Goal: Information Seeking & Learning: Learn about a topic

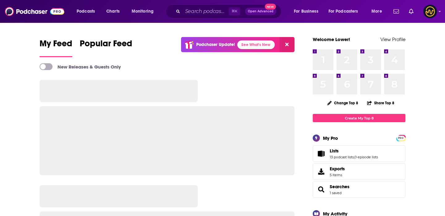
scroll to position [1049, 0]
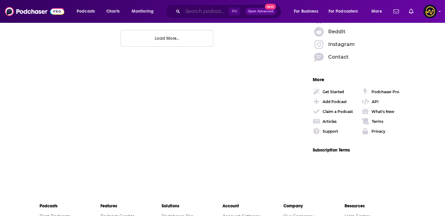
click at [207, 13] on input "Search podcasts, credits, & more..." at bounding box center [206, 11] width 46 height 10
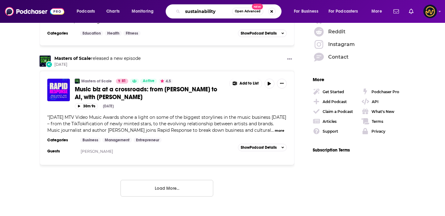
type input "sustainability"
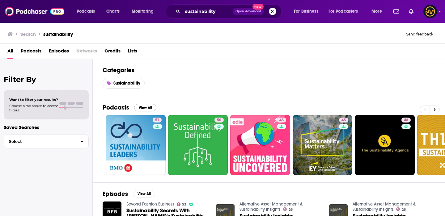
click at [147, 108] on button "View All" at bounding box center [145, 107] width 22 height 7
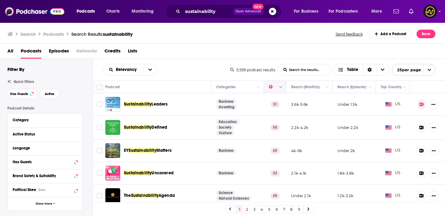
click at [280, 88] on icon "Column Actions" at bounding box center [280, 87] width 3 height 2
click at [274, 87] on div at bounding box center [222, 108] width 445 height 216
click at [270, 87] on button "Move" at bounding box center [274, 86] width 12 height 7
click at [369, 71] on icon "Sort Direction" at bounding box center [370, 70] width 4 height 4
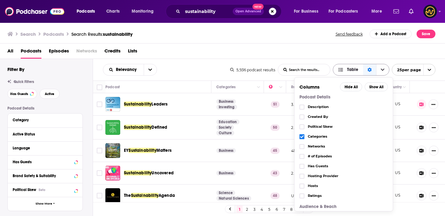
click at [369, 71] on icon "Sort Direction" at bounding box center [369, 70] width 4 height 4
click at [226, 71] on div "Relevancy List Search Input Search the results... Table" at bounding box center [166, 70] width 127 height 12
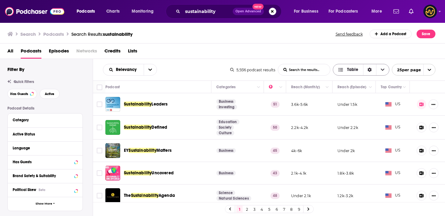
click at [368, 71] on icon "Sort Direction" at bounding box center [370, 70] width 4 height 4
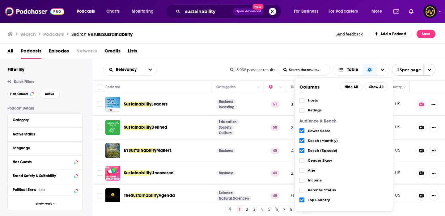
scroll to position [85, 0]
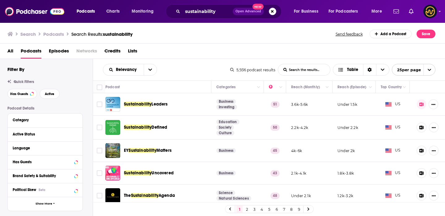
click at [348, 53] on div "All Podcasts Episodes Networks Credits Lists" at bounding box center [223, 52] width 433 height 13
click at [346, 74] on span "Table" at bounding box center [348, 70] width 30 height 11
click at [146, 68] on button "open menu" at bounding box center [150, 69] width 13 height 11
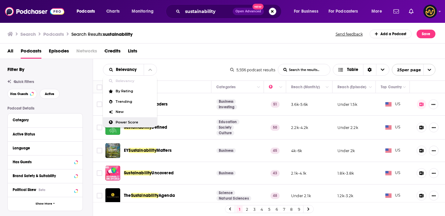
click at [136, 122] on span "Power Score" at bounding box center [134, 122] width 36 height 3
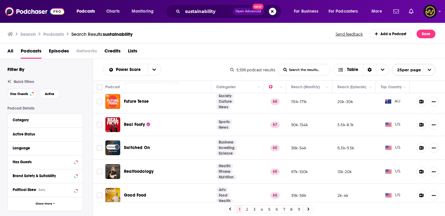
scroll to position [148, 0]
click at [151, 69] on button "open menu" at bounding box center [154, 69] width 13 height 11
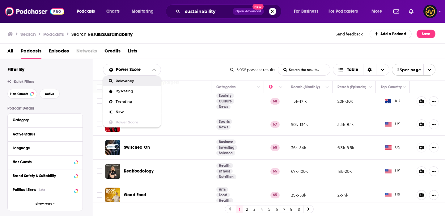
click at [127, 81] on span "Relevancy" at bounding box center [136, 80] width 40 height 3
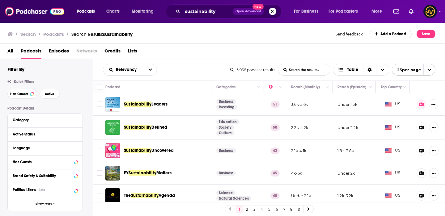
scroll to position [0, 0]
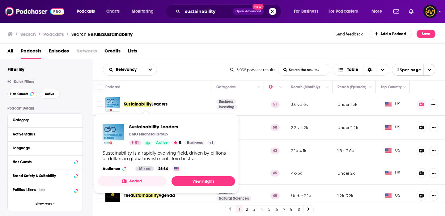
click at [162, 103] on span "Leaders" at bounding box center [159, 104] width 16 height 5
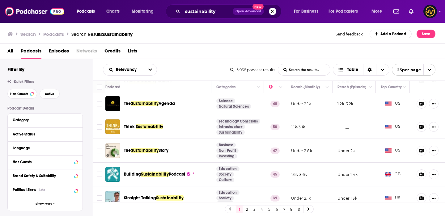
scroll to position [93, 0]
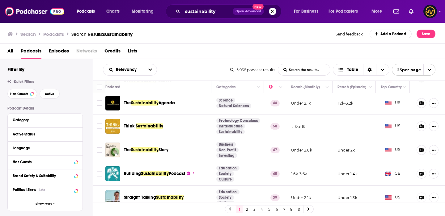
click at [155, 126] on span "Sustainability" at bounding box center [149, 126] width 27 height 5
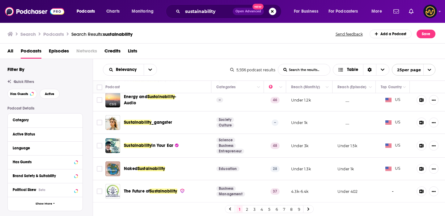
scroll to position [0, 0]
click at [247, 209] on link "2" at bounding box center [247, 209] width 6 height 7
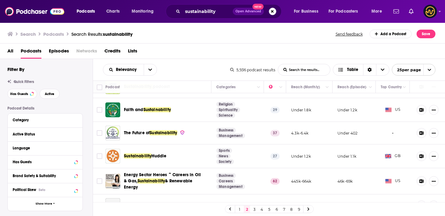
scroll to position [86, 0]
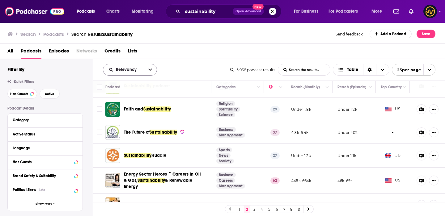
click at [149, 69] on icon "open menu" at bounding box center [150, 70] width 4 height 4
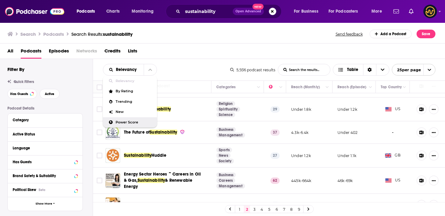
click at [129, 121] on span "Power Score" at bounding box center [134, 122] width 36 height 3
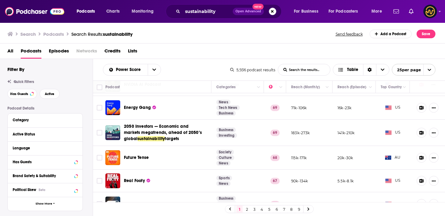
scroll to position [90, 0]
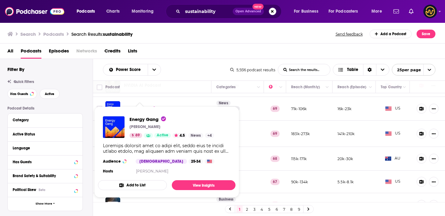
click at [180, 97] on td "Energy Gang" at bounding box center [158, 109] width 106 height 24
click at [141, 109] on span "Energy Gang Wood Mackenzie 69 Active 4.5 News + 4 Audience Male 25-34 Hosts Ste…" at bounding box center [166, 152] width 137 height 91
click at [194, 181] on link "View Insights" at bounding box center [204, 185] width 64 height 10
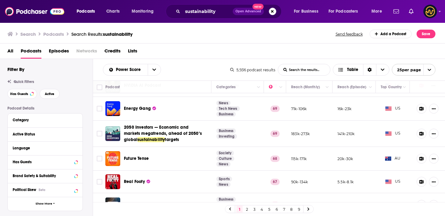
click at [91, 99] on div "Filter By Quick Filters Has Guests Active Podcast Details Category Active Statu…" at bounding box center [49, 200] width 85 height 269
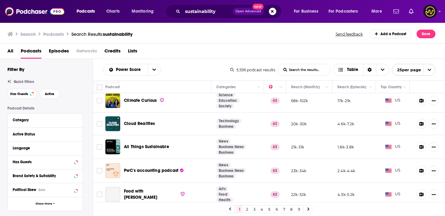
scroll to position [291, 0]
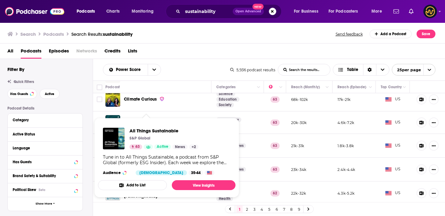
click at [159, 146] on span "Active" at bounding box center [163, 147] width 12 height 6
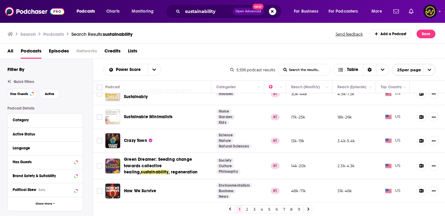
scroll to position [487, 0]
click at [247, 209] on link "2" at bounding box center [247, 209] width 6 height 7
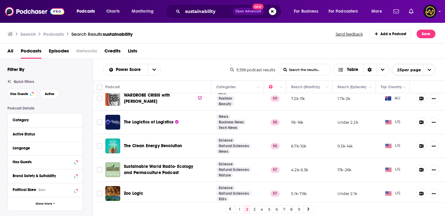
scroll to position [77, 0]
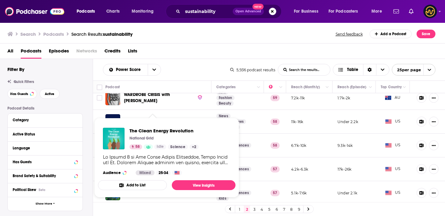
click at [170, 132] on span "The Clean Energy Revolution" at bounding box center [163, 131] width 69 height 6
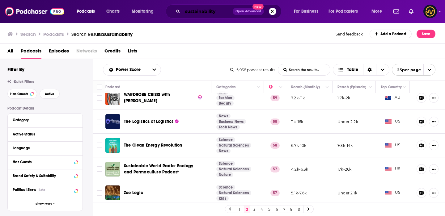
click at [219, 11] on input "sustainability" at bounding box center [208, 11] width 50 height 10
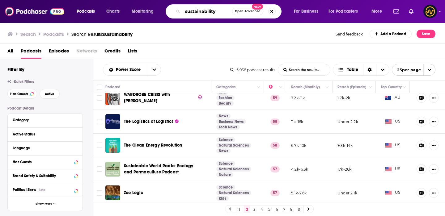
click at [219, 11] on input "sustainability" at bounding box center [207, 11] width 49 height 10
paste input "https://www.futur.io/podcast"
type input "h"
type input "CSO Impact"
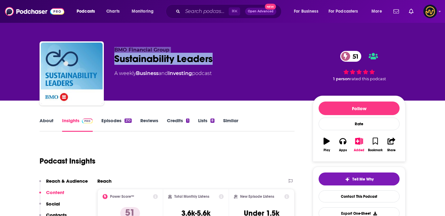
drag, startPoint x: 220, startPoint y: 62, endPoint x: 116, endPoint y: 48, distance: 105.5
click at [116, 48] on div "BMO Financial Group Sustainability Leaders 51 A weekly Business and Investing p…" at bounding box center [208, 71] width 188 height 49
copy div "BMO Financial Group Sustainability Leaders"
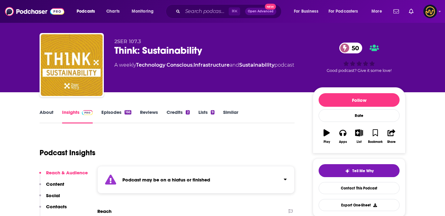
scroll to position [9, 0]
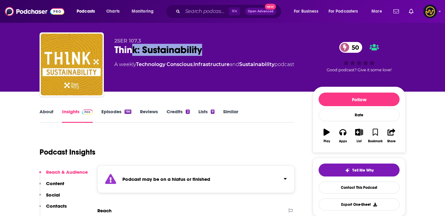
drag, startPoint x: 211, startPoint y: 48, endPoint x: 130, endPoint y: 49, distance: 81.2
click at [130, 49] on div "Think: Sustainability 50" at bounding box center [208, 50] width 188 height 12
click at [204, 136] on div "Podcast Insights" at bounding box center [165, 149] width 250 height 32
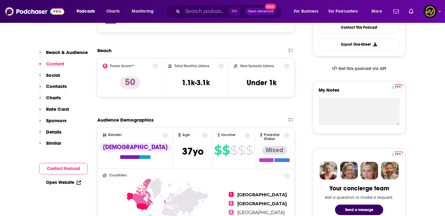
scroll to position [0, 0]
